Goal: Task Accomplishment & Management: Use online tool/utility

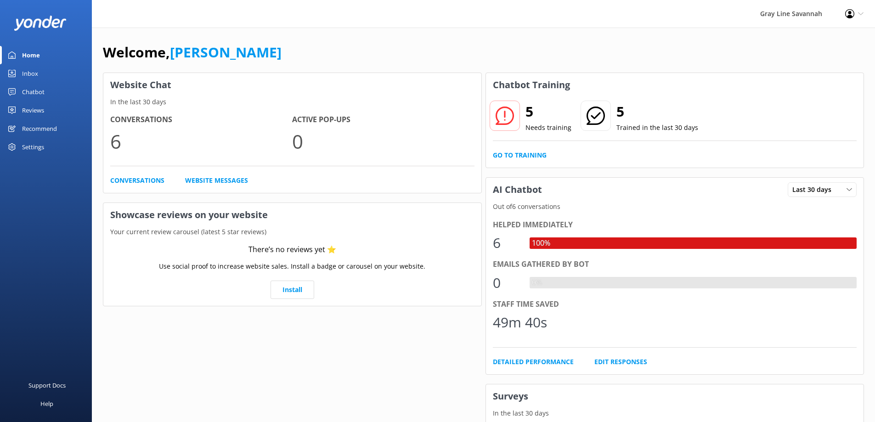
click at [56, 69] on link "Inbox" at bounding box center [46, 73] width 92 height 18
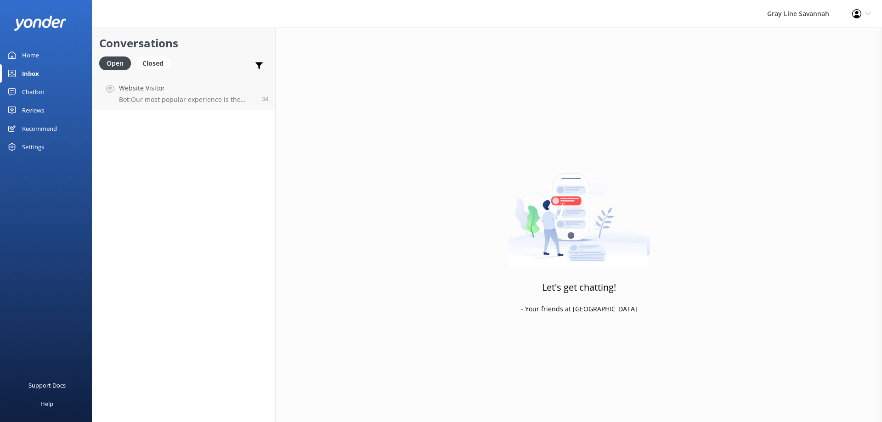
click at [38, 62] on div "Home" at bounding box center [30, 55] width 17 height 18
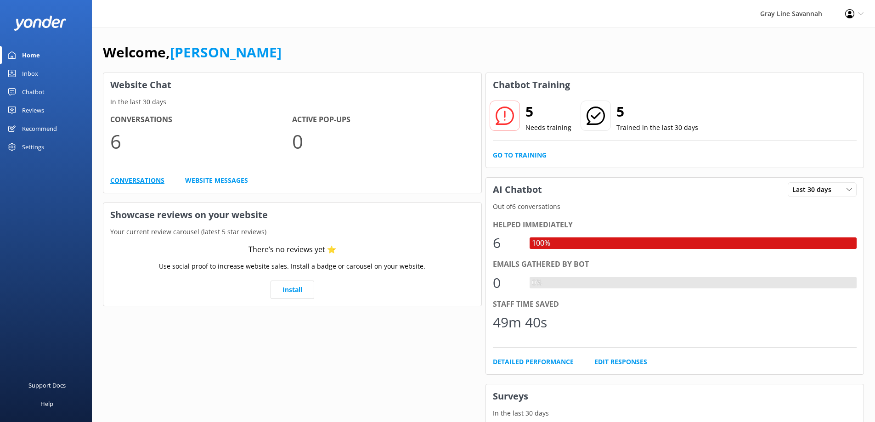
click at [157, 179] on link "Conversations" at bounding box center [137, 181] width 54 height 10
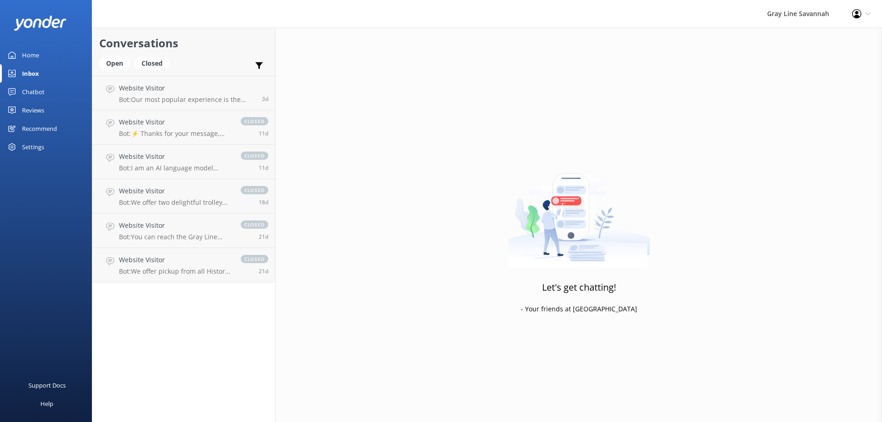
click at [61, 85] on link "Chatbot" at bounding box center [46, 92] width 92 height 18
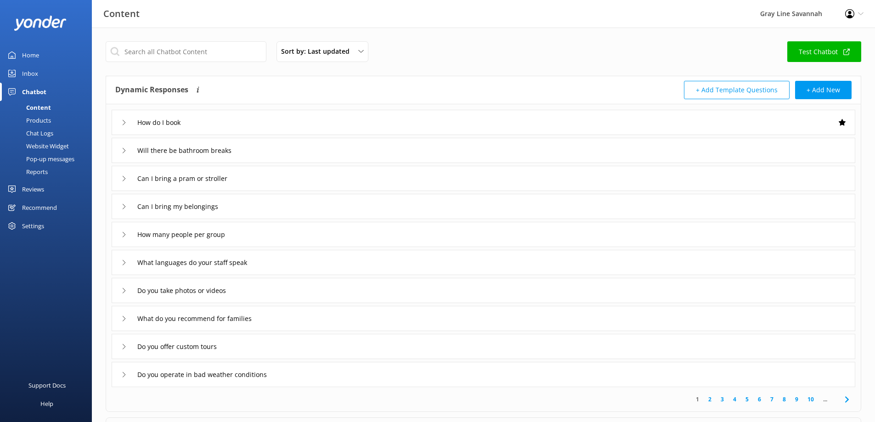
click at [819, 48] on link "Test Chatbot" at bounding box center [824, 51] width 74 height 21
click at [23, 87] on div "Chatbot" at bounding box center [34, 92] width 24 height 18
click at [30, 57] on div "Home" at bounding box center [30, 55] width 17 height 18
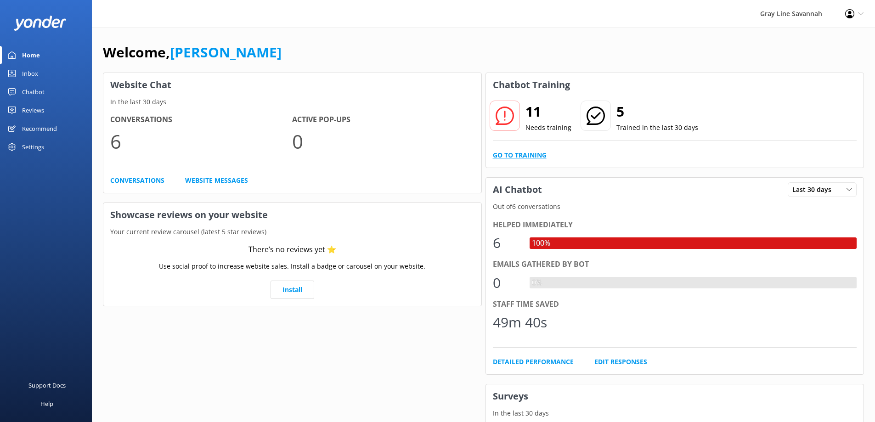
click at [541, 158] on link "Go to Training" at bounding box center [520, 155] width 54 height 10
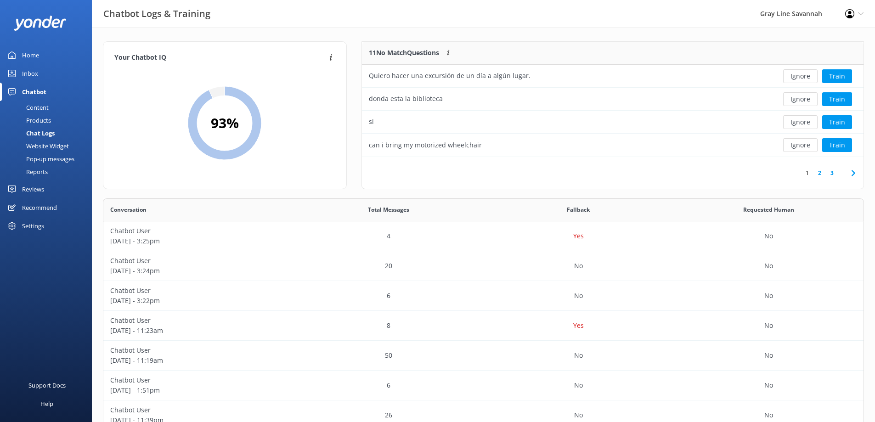
scroll to position [46, 0]
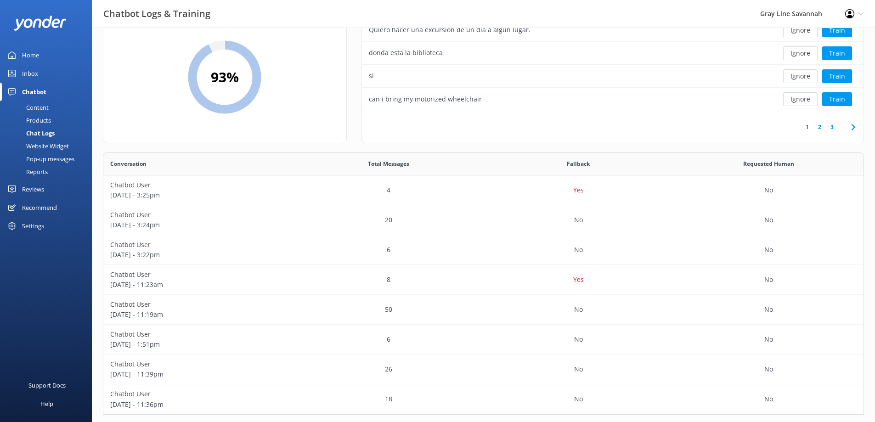
click at [850, 124] on icon at bounding box center [853, 127] width 11 height 11
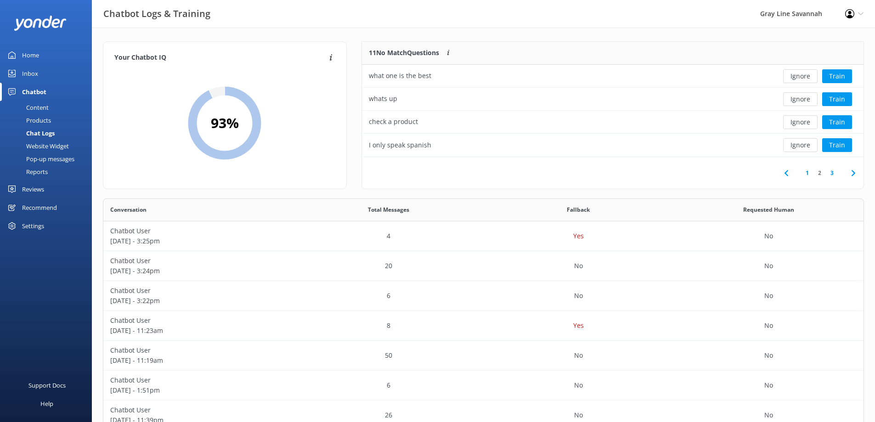
click at [851, 176] on icon at bounding box center [853, 173] width 11 height 11
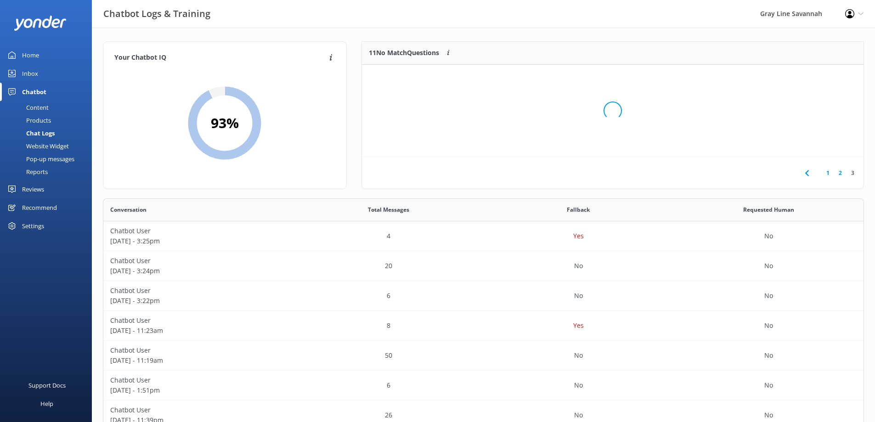
scroll to position [85, 495]
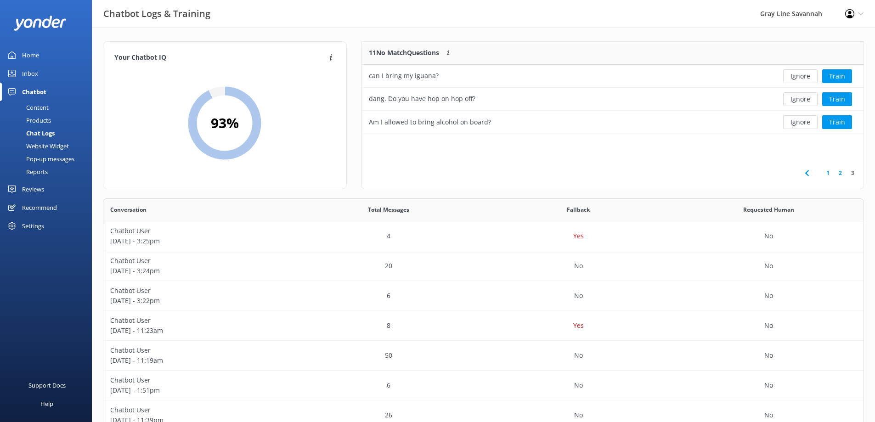
click at [809, 170] on icon at bounding box center [807, 173] width 11 height 11
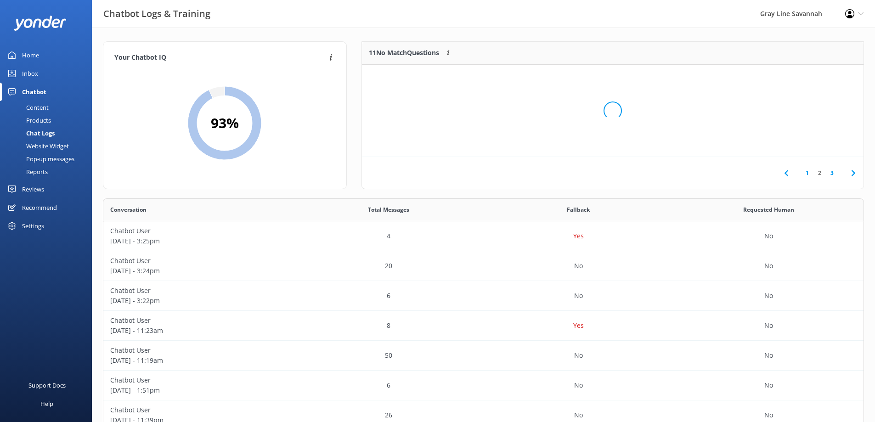
scroll to position [108, 495]
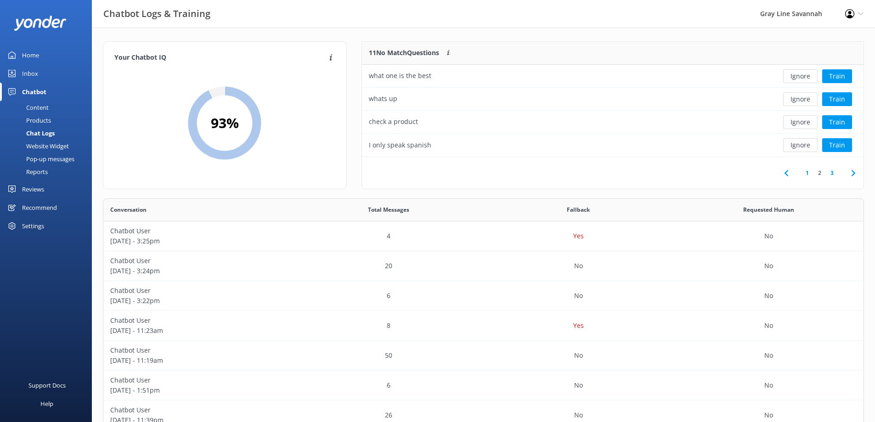
click at [786, 174] on use at bounding box center [786, 173] width 4 height 6
click at [856, 170] on icon at bounding box center [853, 173] width 11 height 11
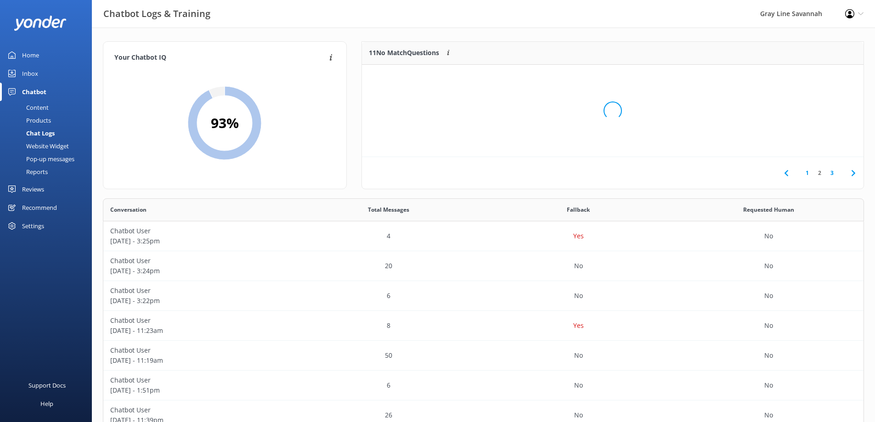
click at [853, 174] on div "Loading.." at bounding box center [612, 111] width 483 height 422
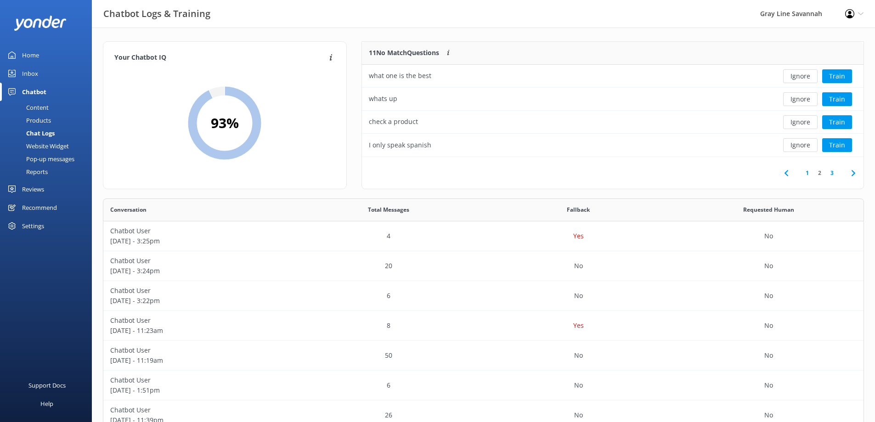
click at [854, 170] on icon at bounding box center [853, 173] width 11 height 11
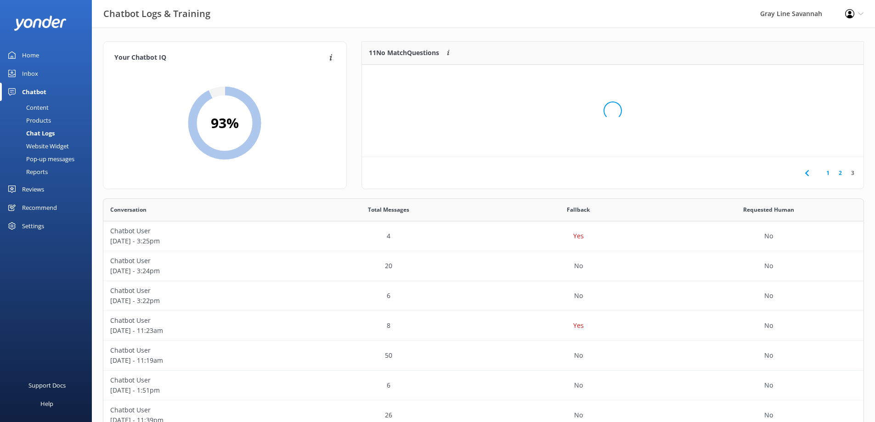
scroll to position [85, 495]
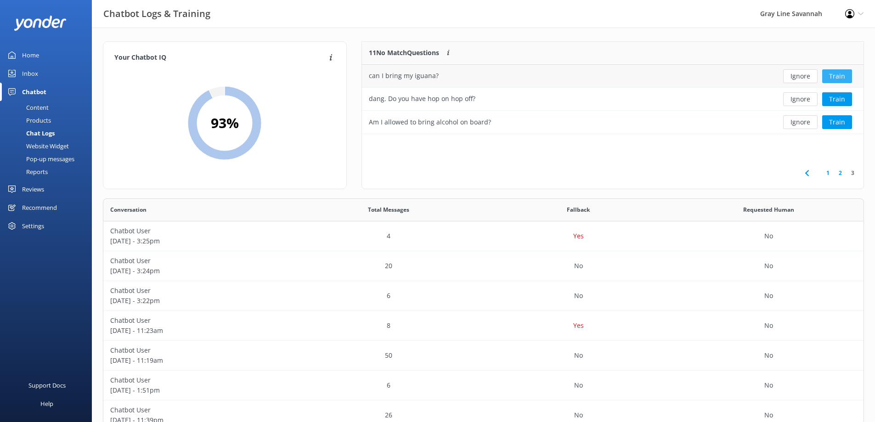
click at [841, 75] on button "Train" at bounding box center [837, 76] width 30 height 14
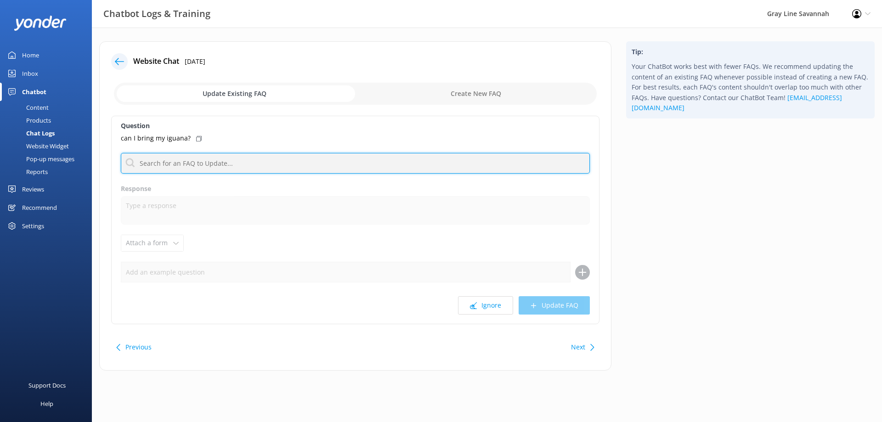
click at [196, 162] on input "text" at bounding box center [355, 163] width 469 height 21
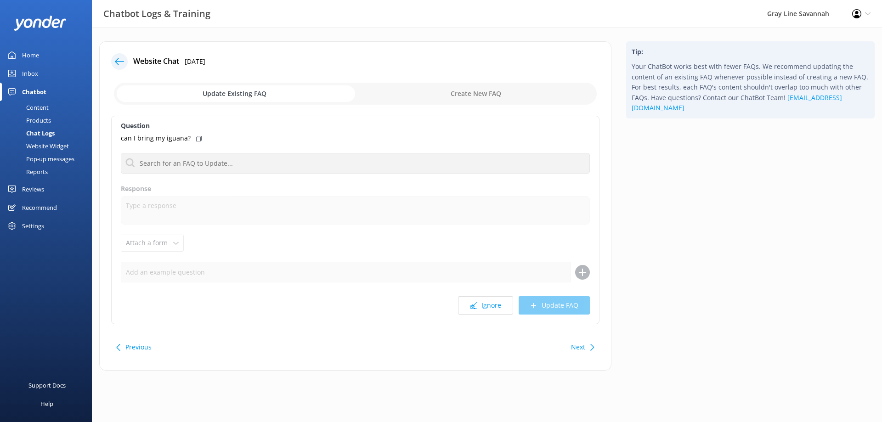
click at [127, 59] on div at bounding box center [119, 61] width 17 height 17
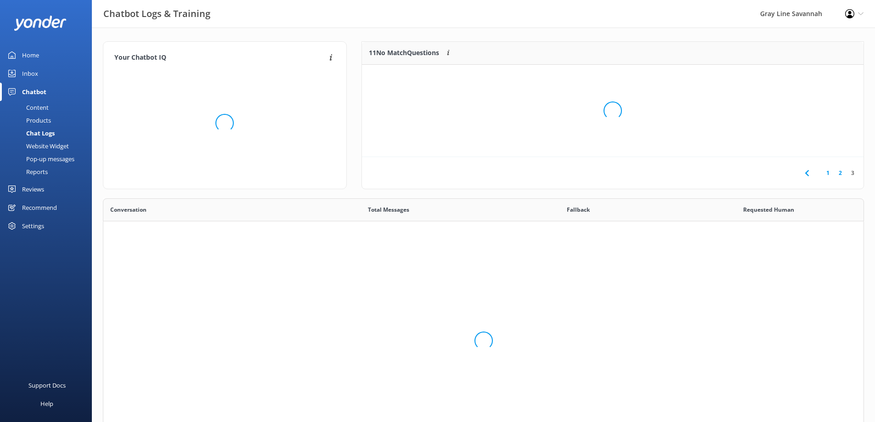
scroll to position [85, 495]
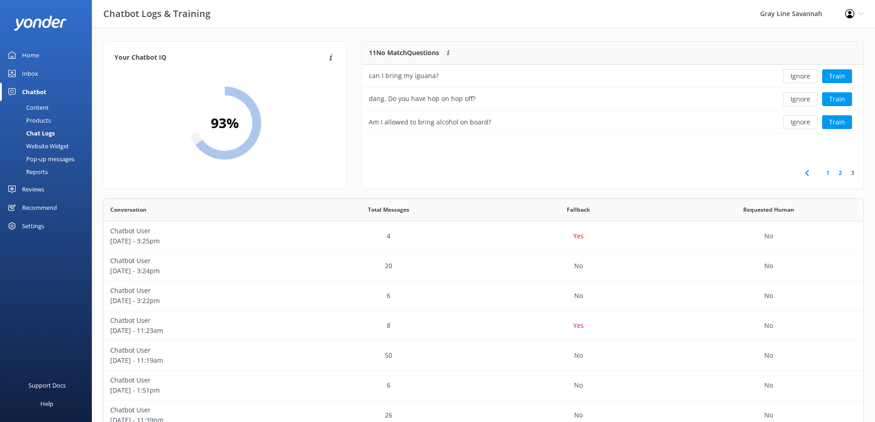
click at [805, 169] on icon at bounding box center [807, 173] width 11 height 11
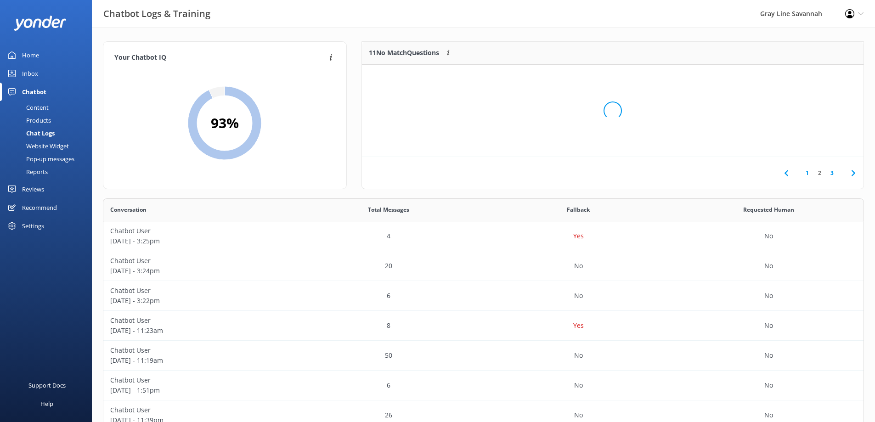
scroll to position [108, 495]
click at [805, 169] on div "Loading.." at bounding box center [612, 111] width 483 height 422
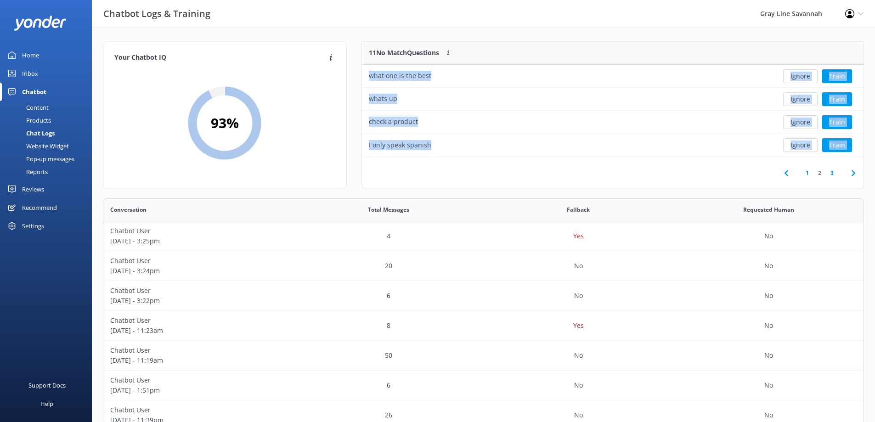
click at [783, 172] on icon at bounding box center [786, 173] width 11 height 11
click at [769, 166] on div "1 2 3" at bounding box center [613, 173] width 502 height 32
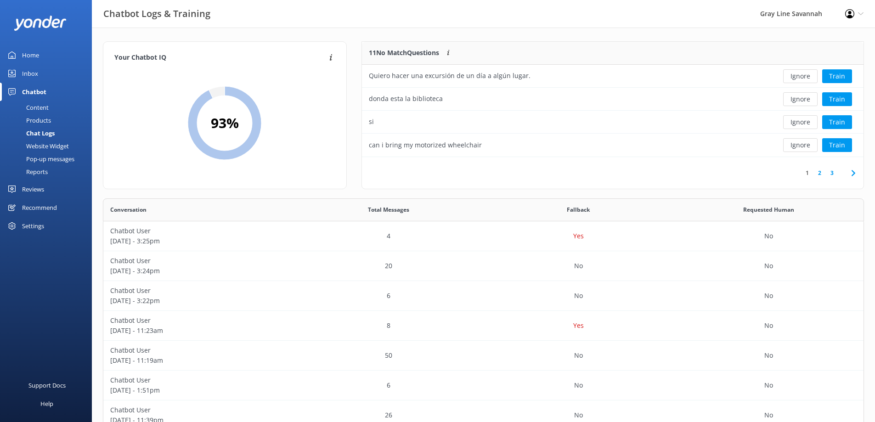
click at [852, 169] on icon at bounding box center [853, 173] width 11 height 11
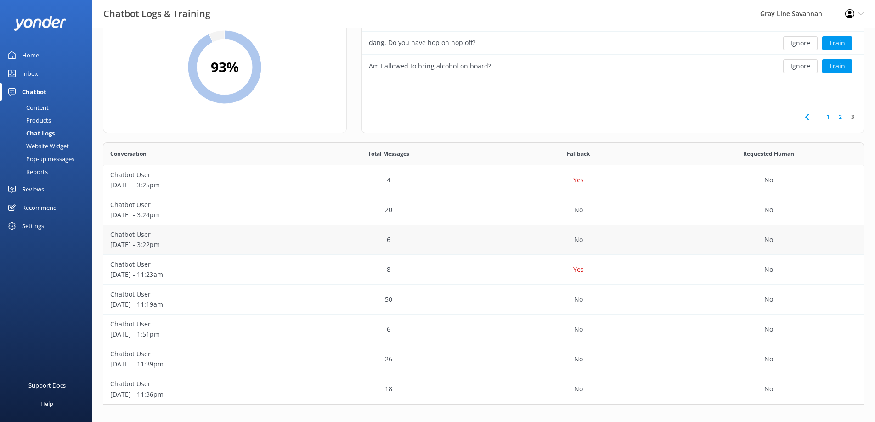
scroll to position [57, 0]
click at [31, 102] on div "Content" at bounding box center [27, 107] width 43 height 13
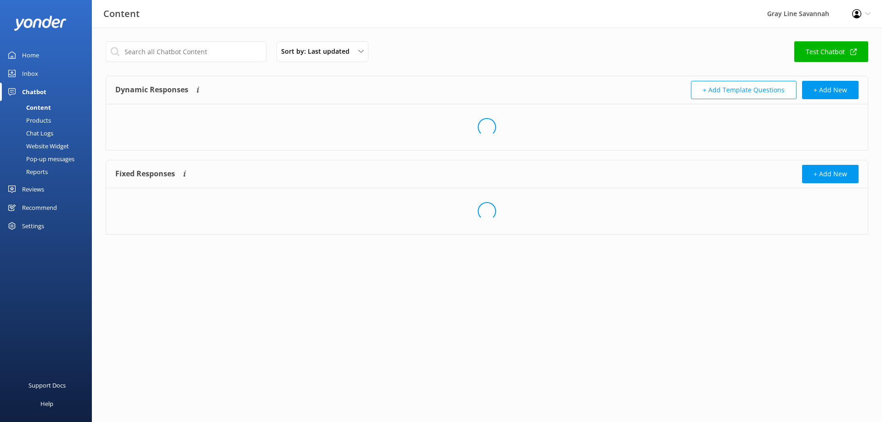
click at [34, 93] on div "Chatbot" at bounding box center [34, 92] width 24 height 18
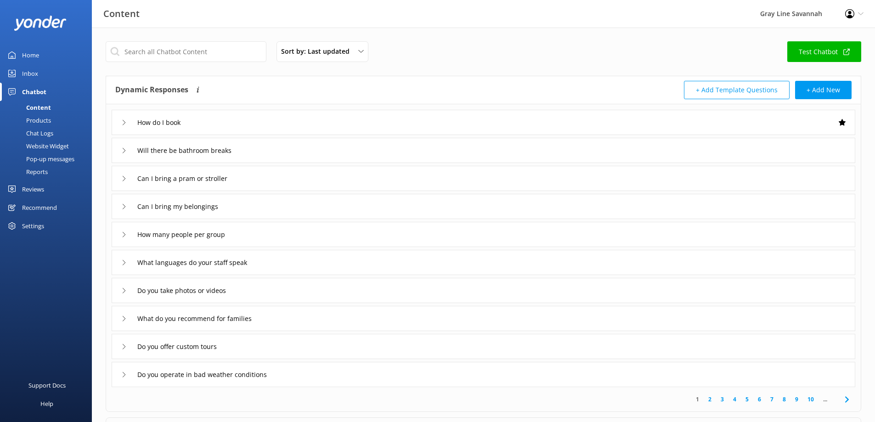
click at [40, 57] on link "Home" at bounding box center [46, 55] width 92 height 18
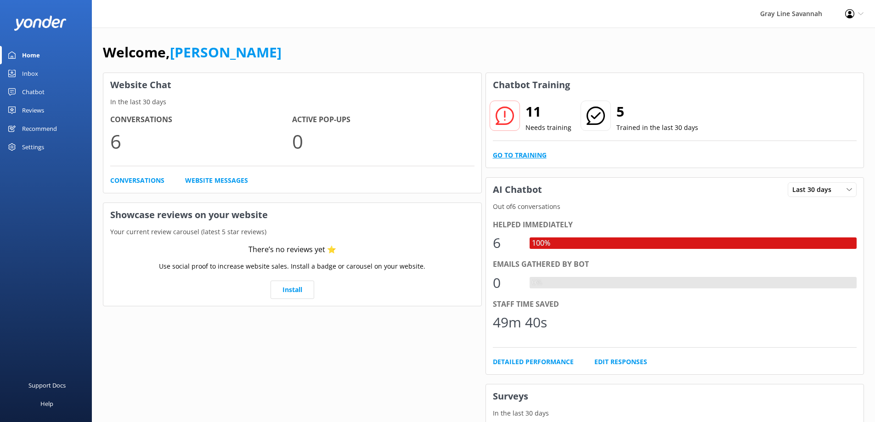
click at [528, 153] on link "Go to Training" at bounding box center [520, 155] width 54 height 10
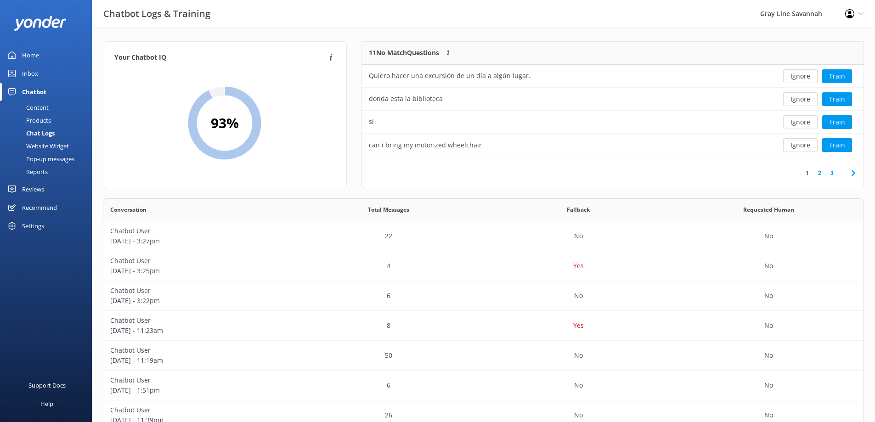
click at [856, 175] on icon at bounding box center [853, 173] width 11 height 11
click at [785, 171] on icon at bounding box center [786, 173] width 11 height 11
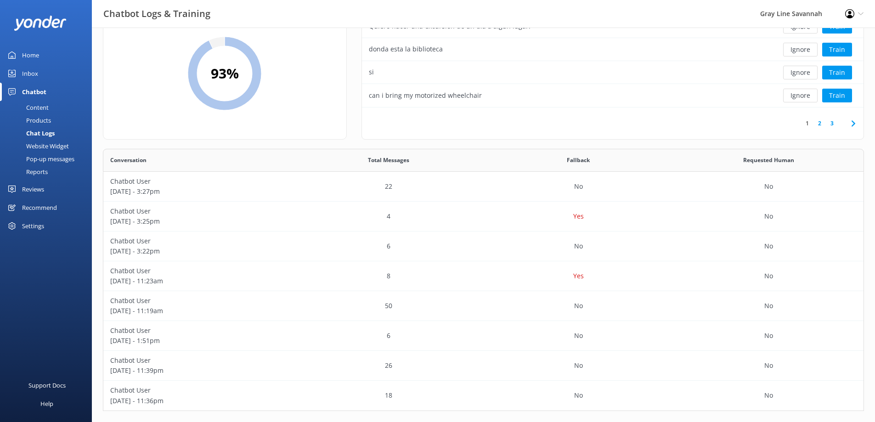
scroll to position [57, 0]
